Goal: Information Seeking & Learning: Check status

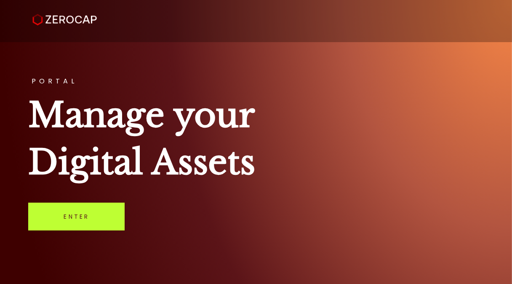
click at [83, 215] on link "Enter" at bounding box center [76, 216] width 96 height 28
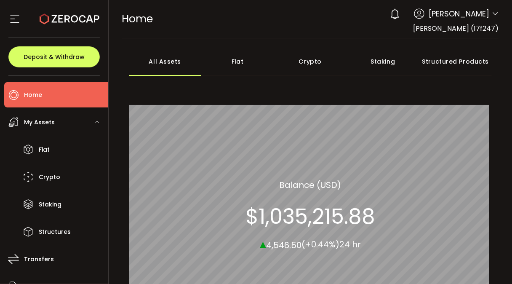
click at [302, 65] on div "Crypto" at bounding box center [310, 61] width 73 height 29
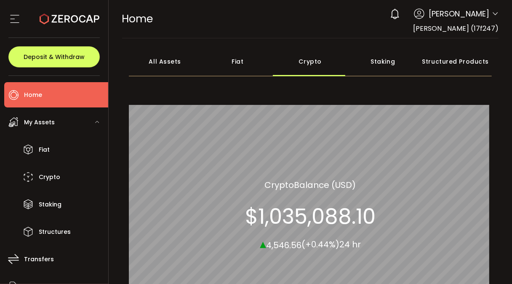
click at [176, 62] on div "All Assets" at bounding box center [165, 61] width 73 height 29
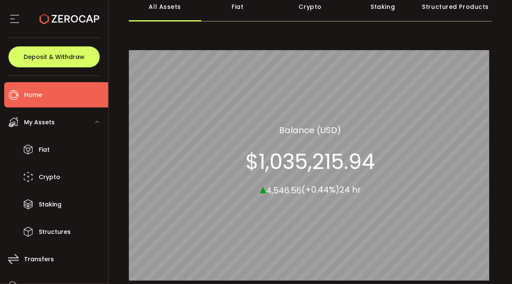
scroll to position [130, 0]
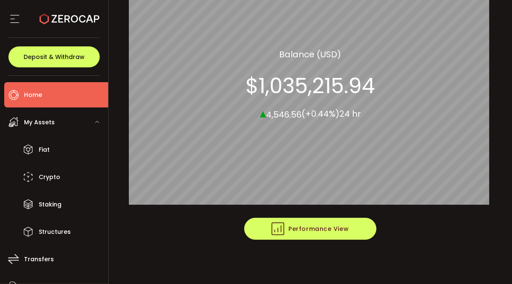
click at [308, 228] on span "Performance View" at bounding box center [309, 228] width 77 height 13
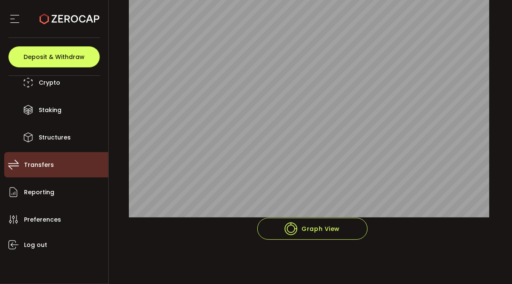
scroll to position [0, 0]
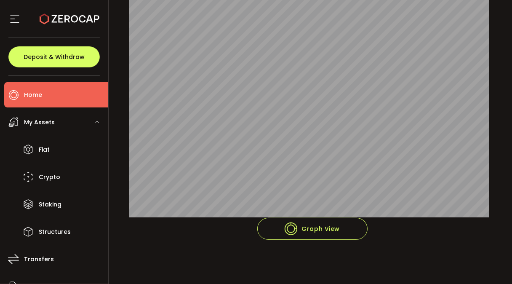
click at [41, 125] on span "My Assets" at bounding box center [39, 122] width 31 height 12
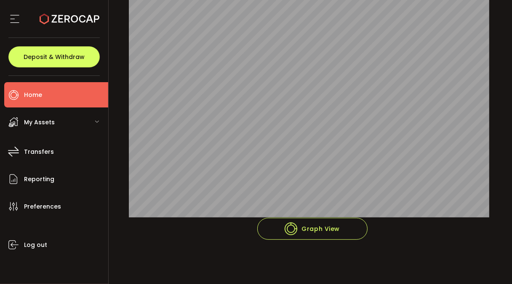
click at [50, 124] on span "My Assets" at bounding box center [39, 122] width 31 height 12
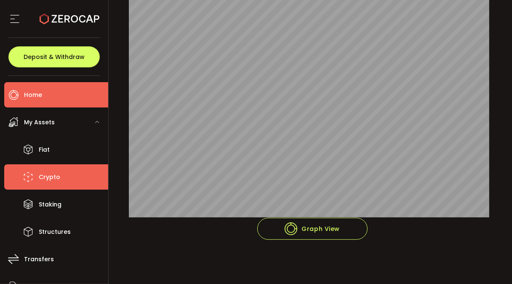
click at [52, 180] on span "Crypto" at bounding box center [49, 177] width 21 height 12
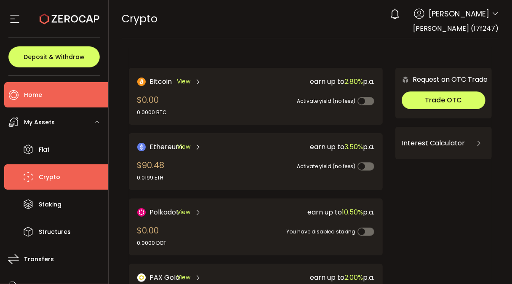
click at [42, 95] on li "Home" at bounding box center [56, 94] width 104 height 25
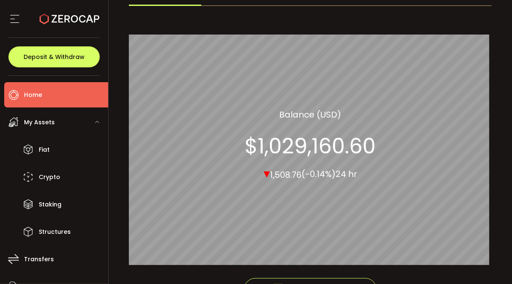
scroll to position [76, 0]
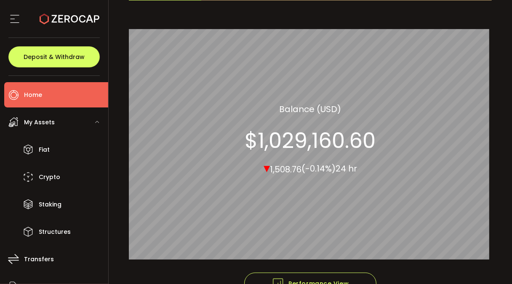
click at [43, 119] on span "My Assets" at bounding box center [39, 122] width 31 height 12
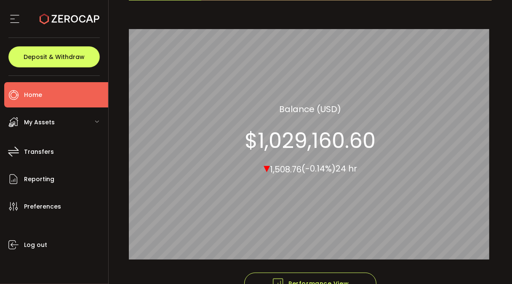
click at [42, 97] on li "Home" at bounding box center [56, 94] width 104 height 25
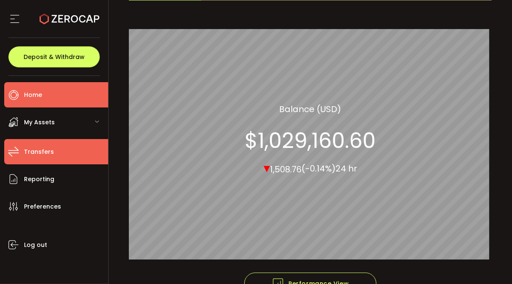
click at [40, 149] on span "Transfers" at bounding box center [39, 152] width 30 height 12
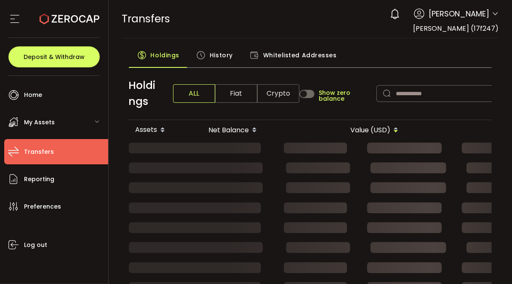
click at [47, 118] on span "My Assets" at bounding box center [39, 122] width 31 height 12
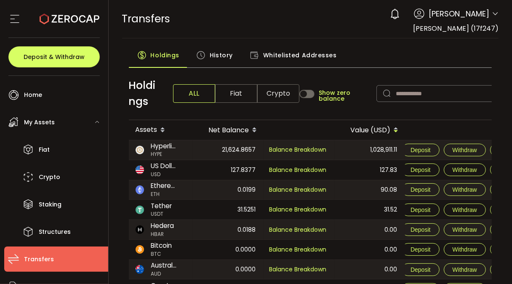
click at [365, 150] on div "1,028,911.11" at bounding box center [369, 149] width 70 height 19
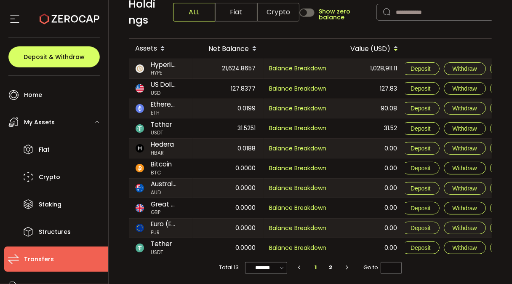
scroll to position [85, 0]
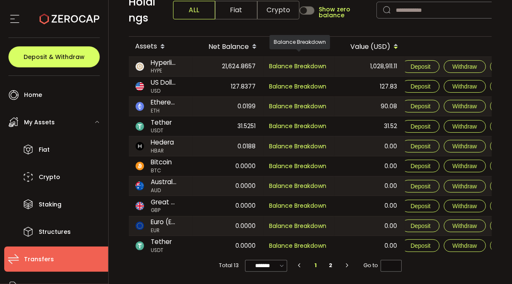
click at [332, 65] on div "Custody 21,624.8657 Balance Breakdown" at bounding box center [298, 66] width 70 height 19
click at [288, 64] on span "Balance Breakdown" at bounding box center [297, 66] width 57 height 8
click at [205, 63] on div "21,624.8657" at bounding box center [228, 66] width 70 height 19
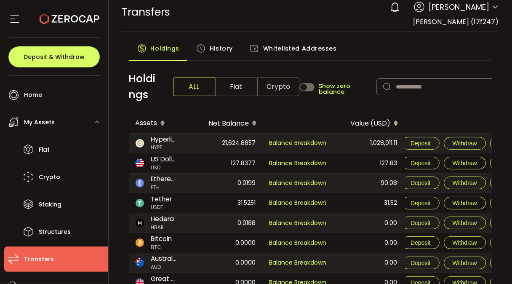
scroll to position [0, 0]
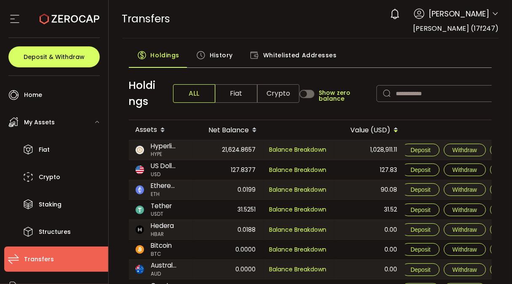
click at [280, 90] on span "Crypto" at bounding box center [278, 93] width 42 height 19
click at [196, 150] on div "21,624.8657" at bounding box center [228, 149] width 70 height 19
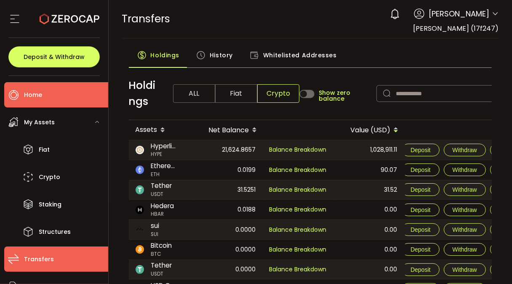
click at [34, 95] on span "Home" at bounding box center [33, 95] width 18 height 12
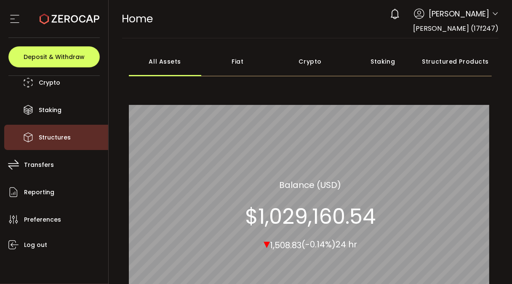
scroll to position [130, 0]
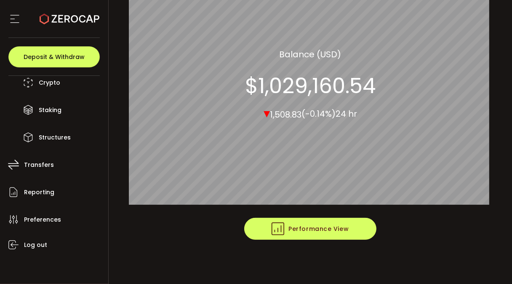
click at [295, 234] on button "Performance View" at bounding box center [310, 228] width 132 height 22
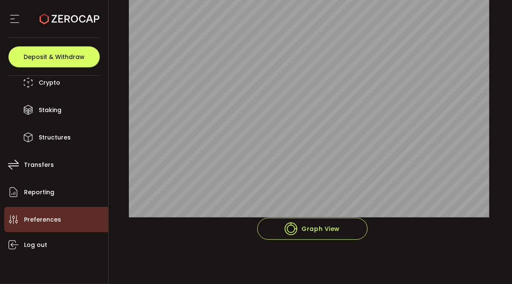
scroll to position [0, 0]
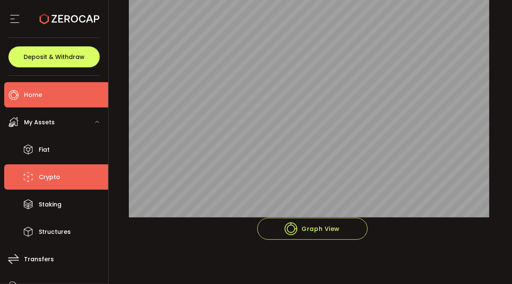
click at [48, 174] on span "Crypto" at bounding box center [49, 177] width 21 height 12
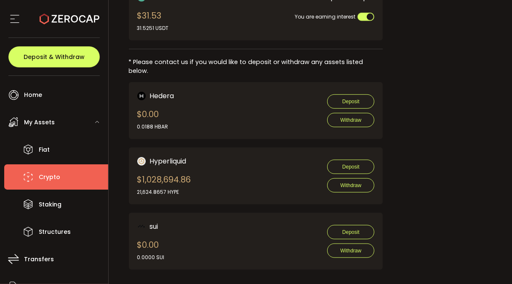
scroll to position [407, 0]
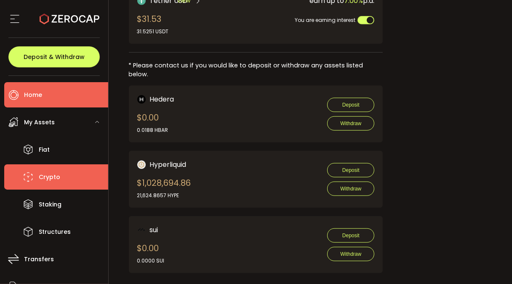
click at [23, 94] on li "Home" at bounding box center [56, 94] width 104 height 25
